Goal: Task Accomplishment & Management: Complete application form

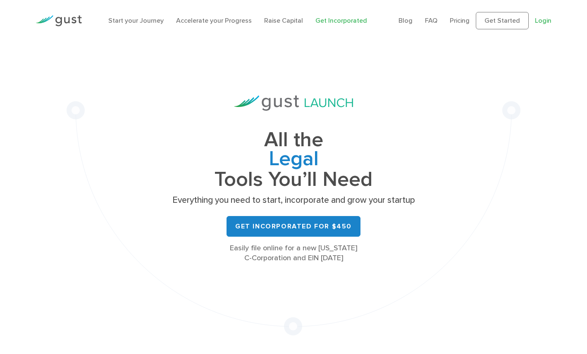
click at [548, 19] on link "Login" at bounding box center [543, 21] width 17 height 8
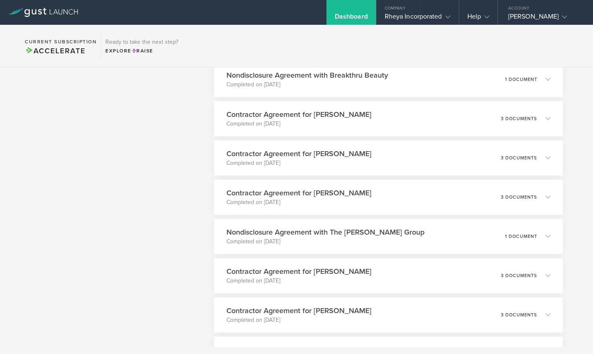
scroll to position [1206, 0]
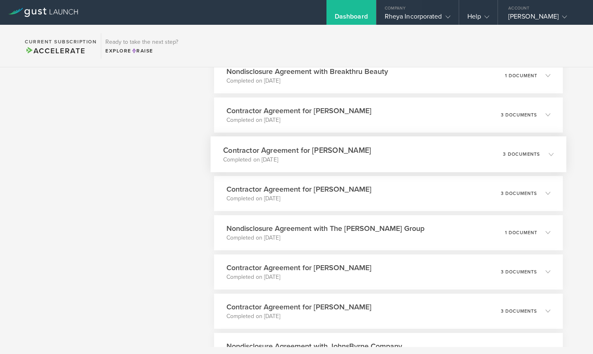
click at [540, 155] on icon at bounding box center [547, 153] width 14 height 7
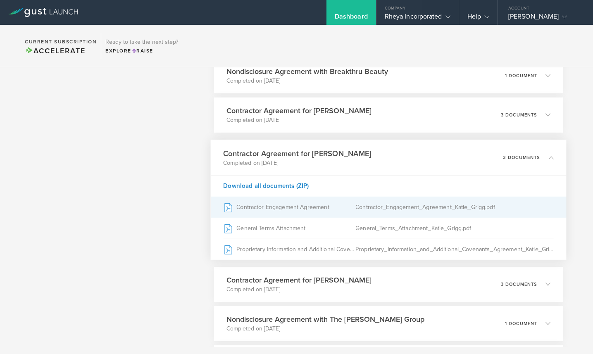
click at [312, 208] on div "Contractor Engagement Agreement" at bounding box center [289, 207] width 132 height 21
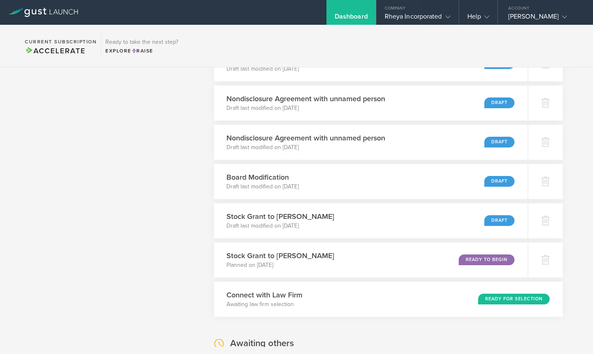
scroll to position [0, 0]
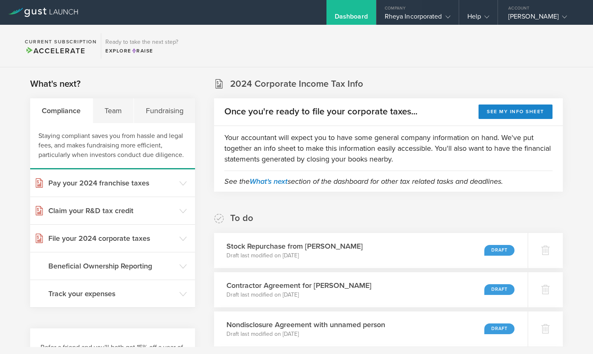
click at [436, 44] on section "Current Subscription Accelerate Ready to take the next step? Explore Raise" at bounding box center [296, 46] width 593 height 43
type textarea "Company Information Relationships Cap Table Legal Documents Foreign Qualificati…"
click at [413, 25] on div "Dashboard Company Rheya Incorporated Company Information Relationships Cap Tabl…" at bounding box center [296, 46] width 593 height 43
click at [413, 20] on div "Rheya Incorporated" at bounding box center [418, 18] width 66 height 12
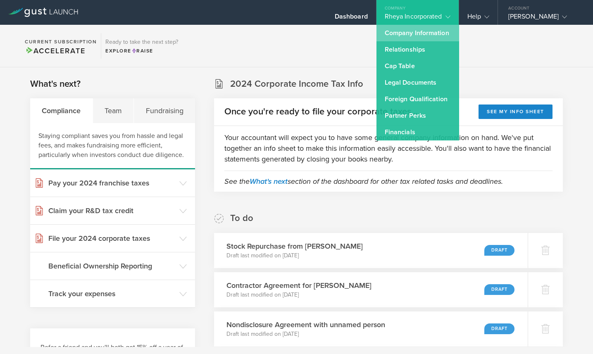
click at [415, 33] on link "Company Information" at bounding box center [418, 33] width 83 height 17
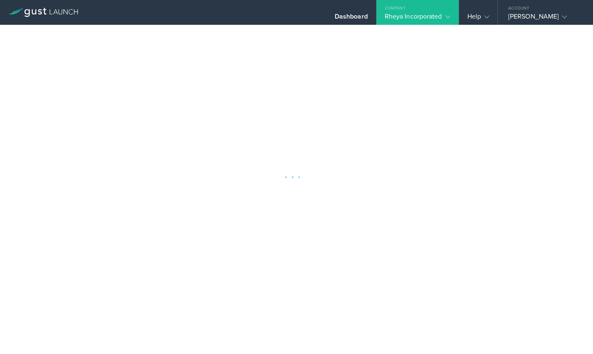
drag, startPoint x: 396, startPoint y: 19, endPoint x: 397, endPoint y: 26, distance: 6.8
click at [395, 19] on div "Rheya Incorporated" at bounding box center [418, 18] width 66 height 12
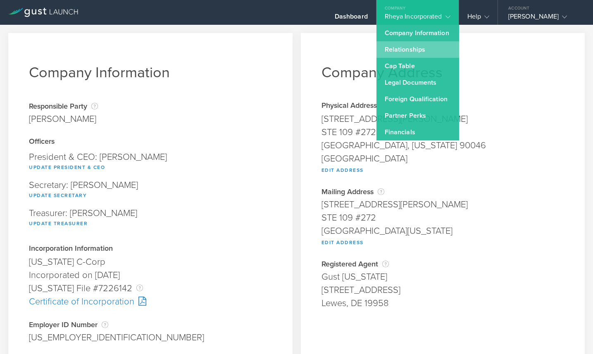
click at [406, 50] on link "Relationships" at bounding box center [418, 49] width 83 height 17
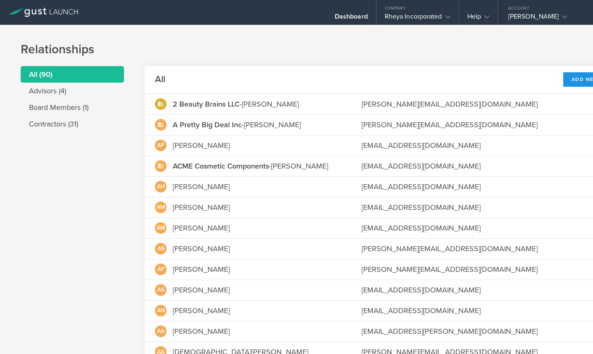
click at [563, 76] on button "Add New" at bounding box center [589, 79] width 53 height 14
click at [559, 112] on li "Add contractor" at bounding box center [585, 114] width 53 height 16
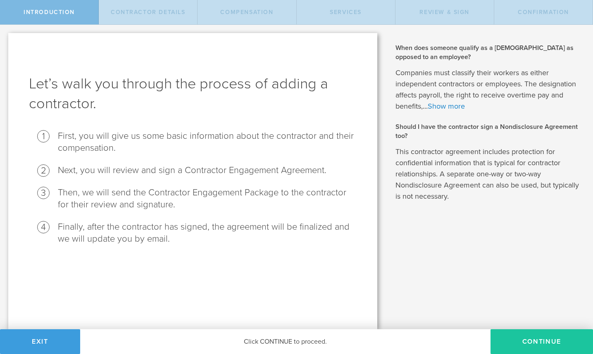
click at [508, 338] on button "Continue" at bounding box center [542, 341] width 103 height 25
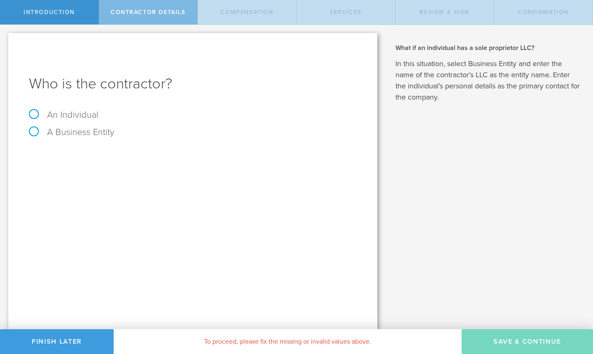
click at [87, 118] on label "An Individual" at bounding box center [63, 115] width 69 height 11
click at [5, 38] on input "An Individual" at bounding box center [2, 31] width 5 height 13
radio input "true"
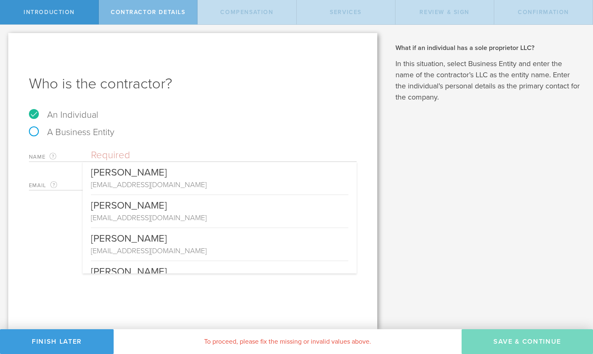
click at [108, 157] on input "text" at bounding box center [224, 155] width 266 height 12
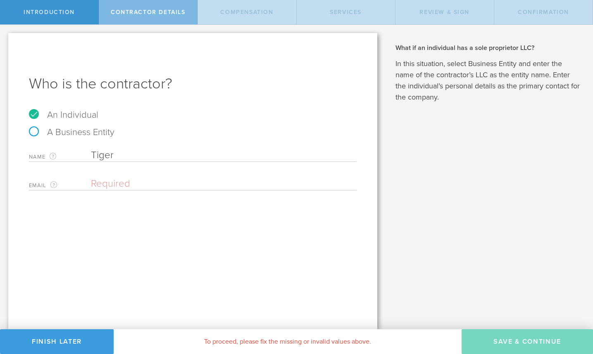
click at [212, 153] on input "Tiger" at bounding box center [224, 155] width 266 height 12
type input "Tiger Lily"
click at [130, 185] on input "email" at bounding box center [222, 184] width 262 height 12
click at [110, 184] on input "email" at bounding box center [222, 184] width 262 height 12
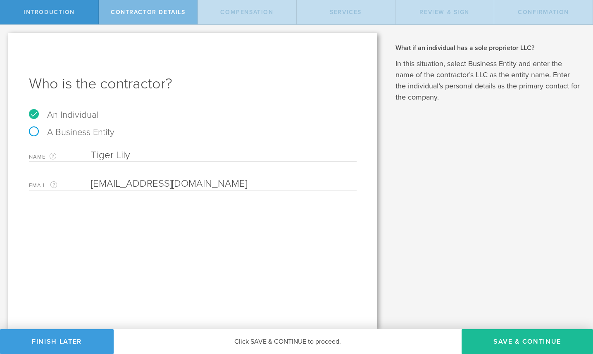
type input "[EMAIL_ADDRESS][DOMAIN_NAME]"
click at [76, 229] on div "Who is the contractor? An Individual A Business Entity Name The first and last …" at bounding box center [192, 181] width 369 height 296
click at [514, 341] on button "Save & Continue" at bounding box center [527, 341] width 131 height 25
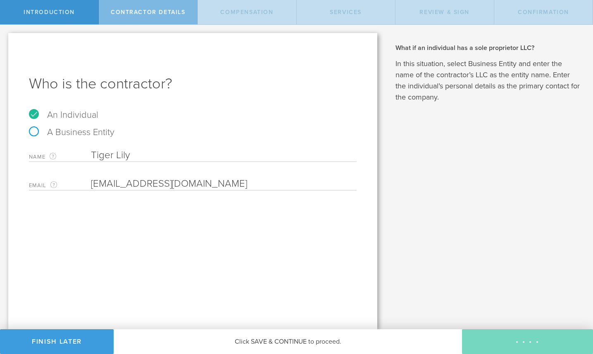
select select "none"
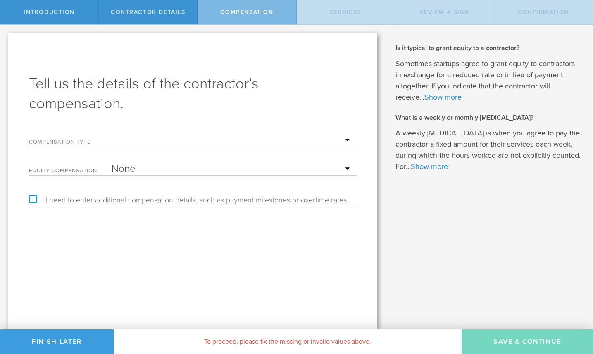
click at [127, 146] on select "Hourly Daily Weekly [MEDICAL_DATA] Monthly [MEDICAL_DATA] Project Flat Rate No …" at bounding box center [232, 140] width 241 height 12
select select "hourlyFlatRate"
click at [112, 134] on select "Hourly Daily Weekly [MEDICAL_DATA] Monthly [MEDICAL_DATA] Project Flat Rate No …" at bounding box center [232, 140] width 241 height 12
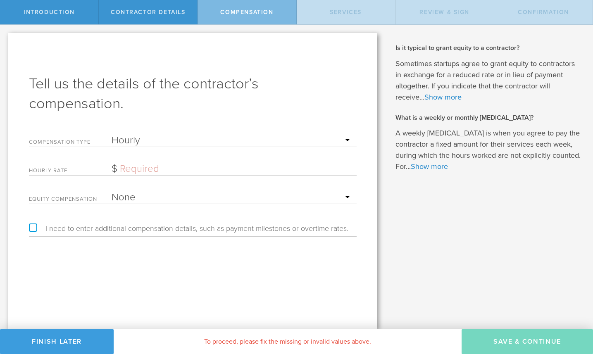
click at [138, 163] on input "text" at bounding box center [232, 169] width 241 height 12
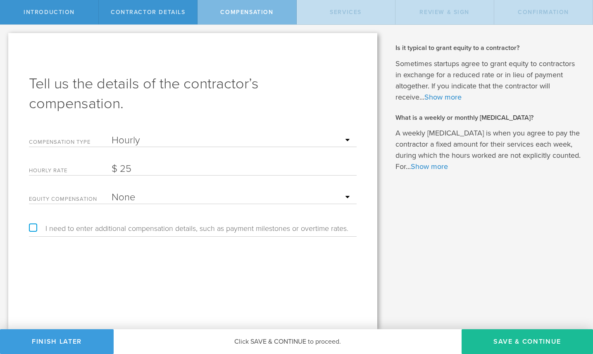
type input "25"
drag, startPoint x: 305, startPoint y: 308, endPoint x: 460, endPoint y: 318, distance: 155.7
click at [305, 308] on div "Tell us the details of the contractor’s compensation. Compensation Type Hourly …" at bounding box center [192, 181] width 369 height 296
click at [499, 335] on button "Save & Continue" at bounding box center [527, 341] width 131 height 25
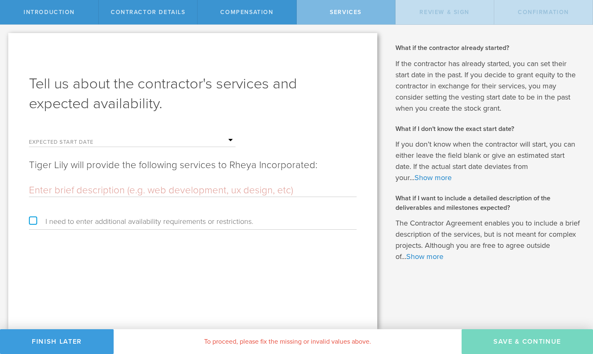
click at [123, 143] on input "text" at bounding box center [174, 140] width 124 height 12
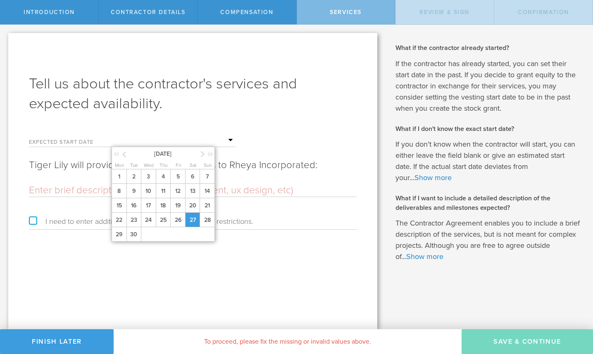
click at [193, 220] on span "27" at bounding box center [192, 220] width 15 height 14
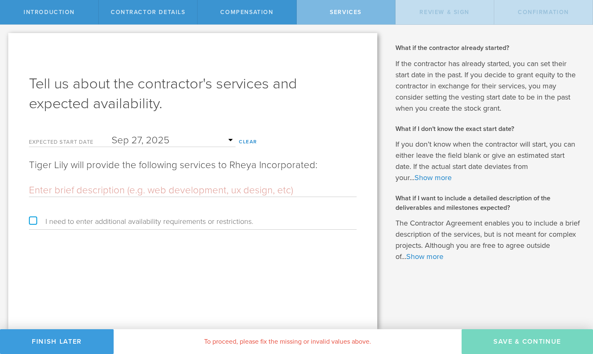
click at [195, 258] on div "Tell us about the contractor's services and expected availability. Expected sta…" at bounding box center [192, 181] width 369 height 296
click at [61, 193] on input "text" at bounding box center [193, 190] width 328 height 12
paste input "•Support SOSHE in-stores at Credo Beauty. • Educate new customers on SOSHE prod…"
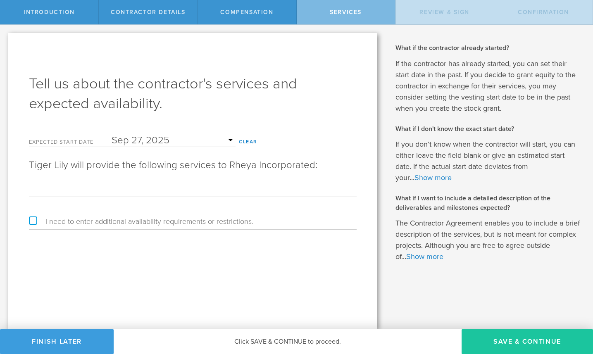
type input "•Support SOSHE in-stores at Credo Beauty. • Educate new customers on SOSHE prod…"
click at [492, 338] on button "Save & Continue" at bounding box center [527, 341] width 131 height 25
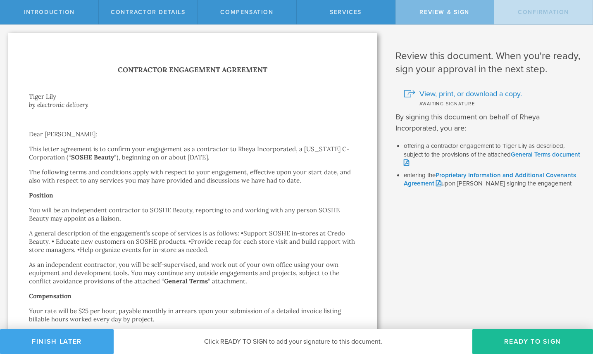
click at [70, 339] on button "Finish Later" at bounding box center [57, 341] width 114 height 25
